Goal: Information Seeking & Learning: Learn about a topic

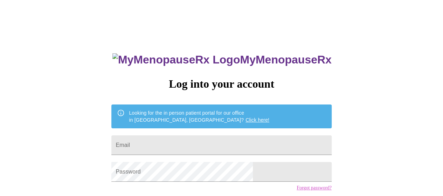
click at [247, 142] on input "Email" at bounding box center [221, 145] width 220 height 20
type input "[EMAIL_ADDRESS][DOMAIN_NAME]"
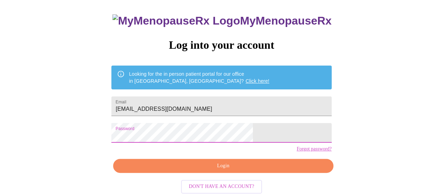
scroll to position [43, 0]
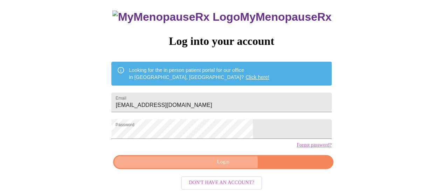
click at [225, 166] on span "Login" at bounding box center [223, 162] width 204 height 9
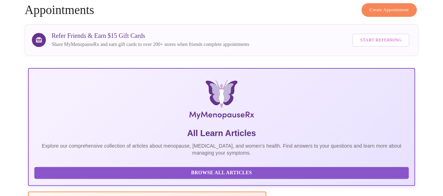
scroll to position [0, 194]
click at [82, 168] on span "Browse All Articles" at bounding box center [221, 172] width 360 height 9
